Goal: Navigation & Orientation: Find specific page/section

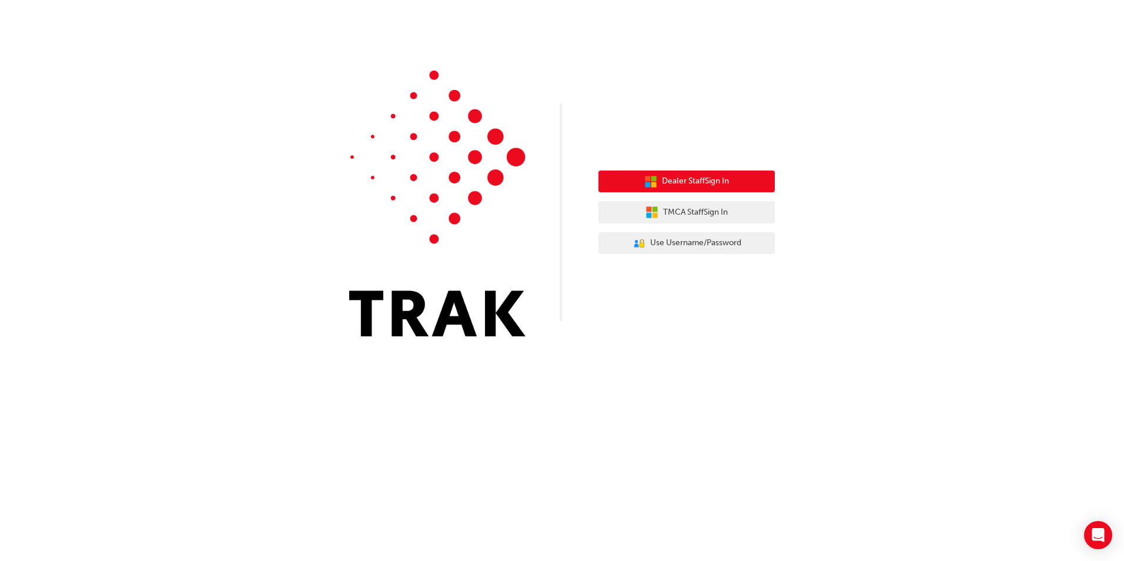
click at [740, 175] on button "Dealer Staff Sign In" at bounding box center [687, 182] width 176 height 22
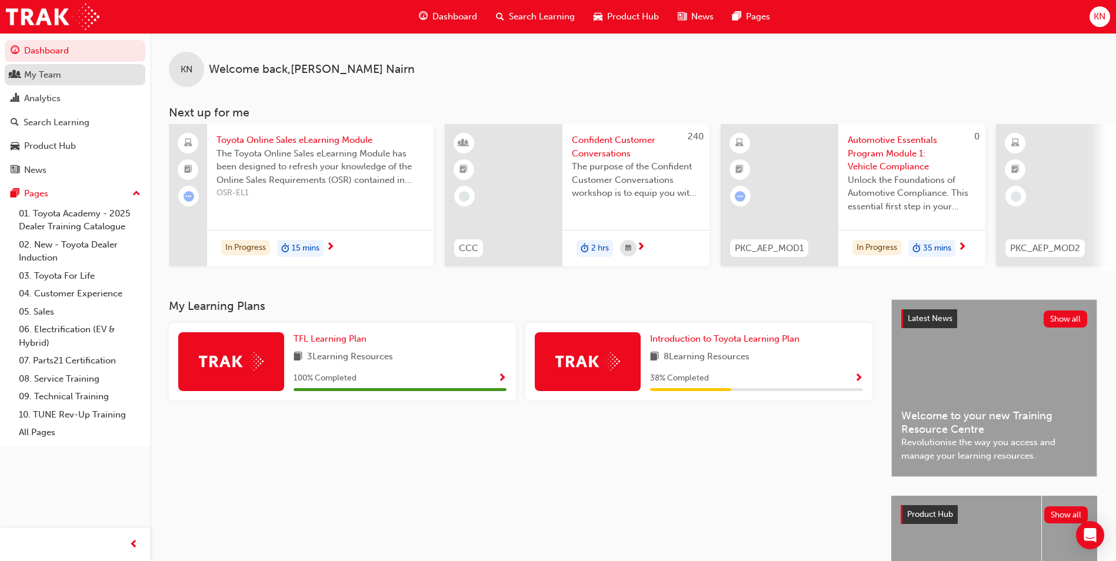
click at [79, 82] on link "My Team" at bounding box center [75, 75] width 141 height 22
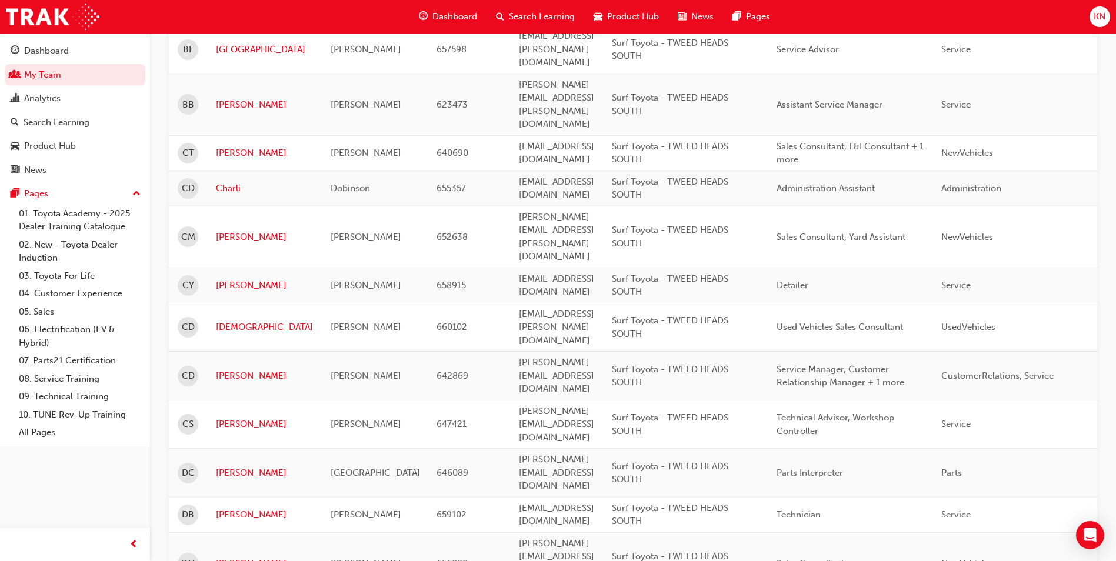
scroll to position [764, 0]
